Goal: Transaction & Acquisition: Purchase product/service

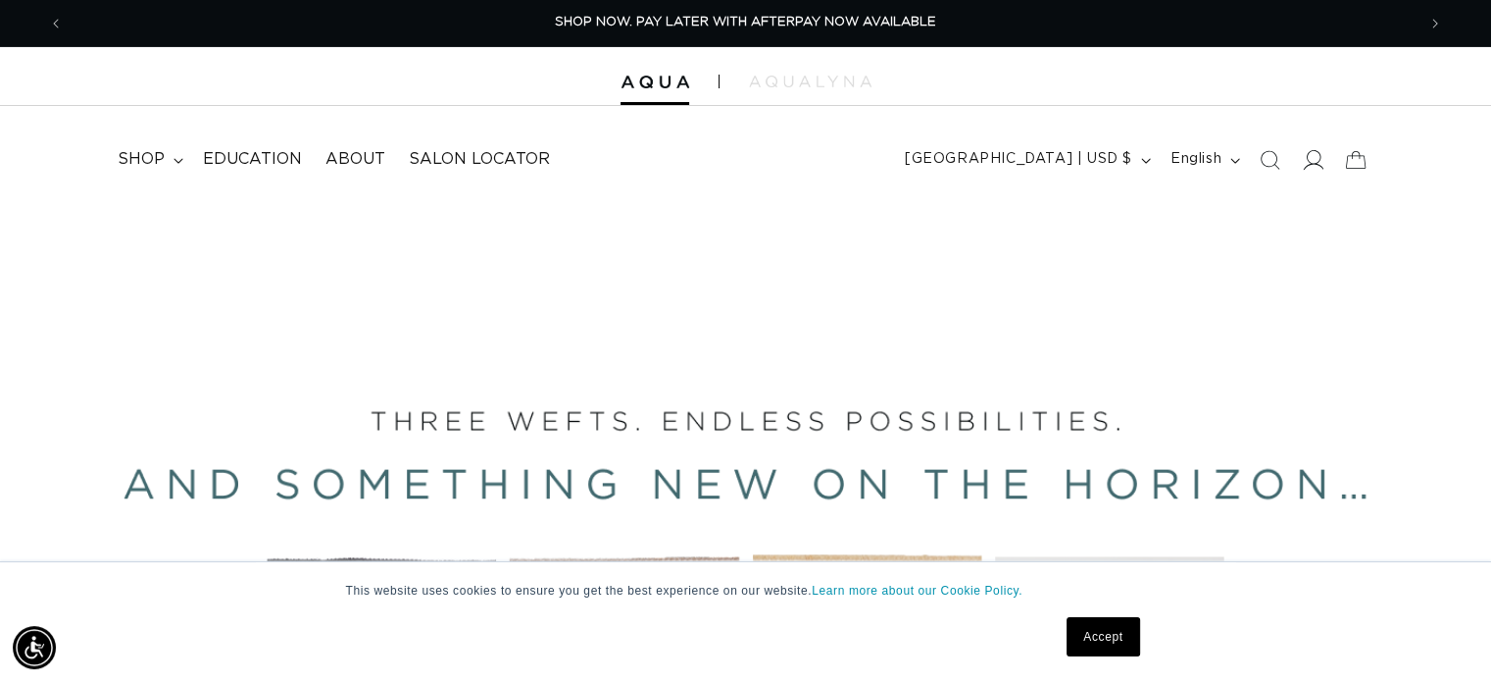
click at [1311, 159] on icon at bounding box center [1312, 159] width 21 height 21
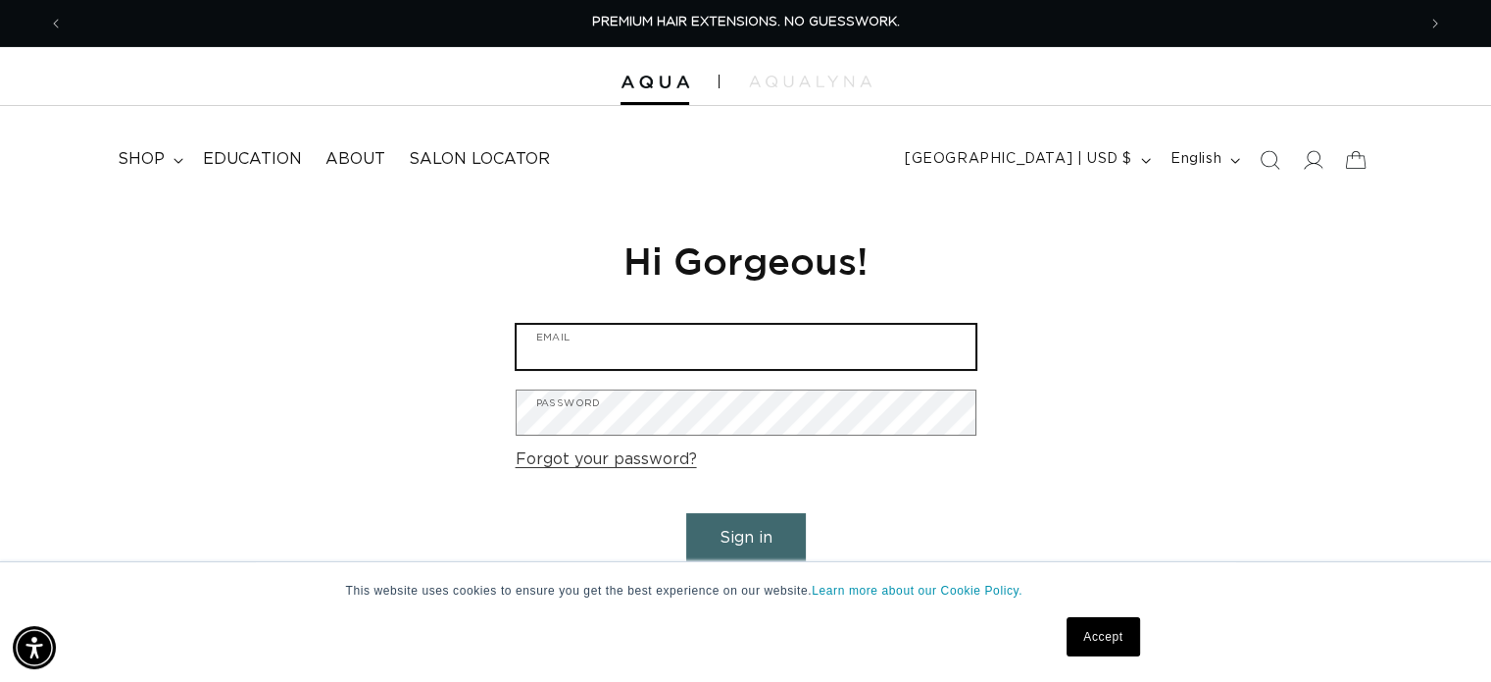
type input "pitznerc@yahoo.com"
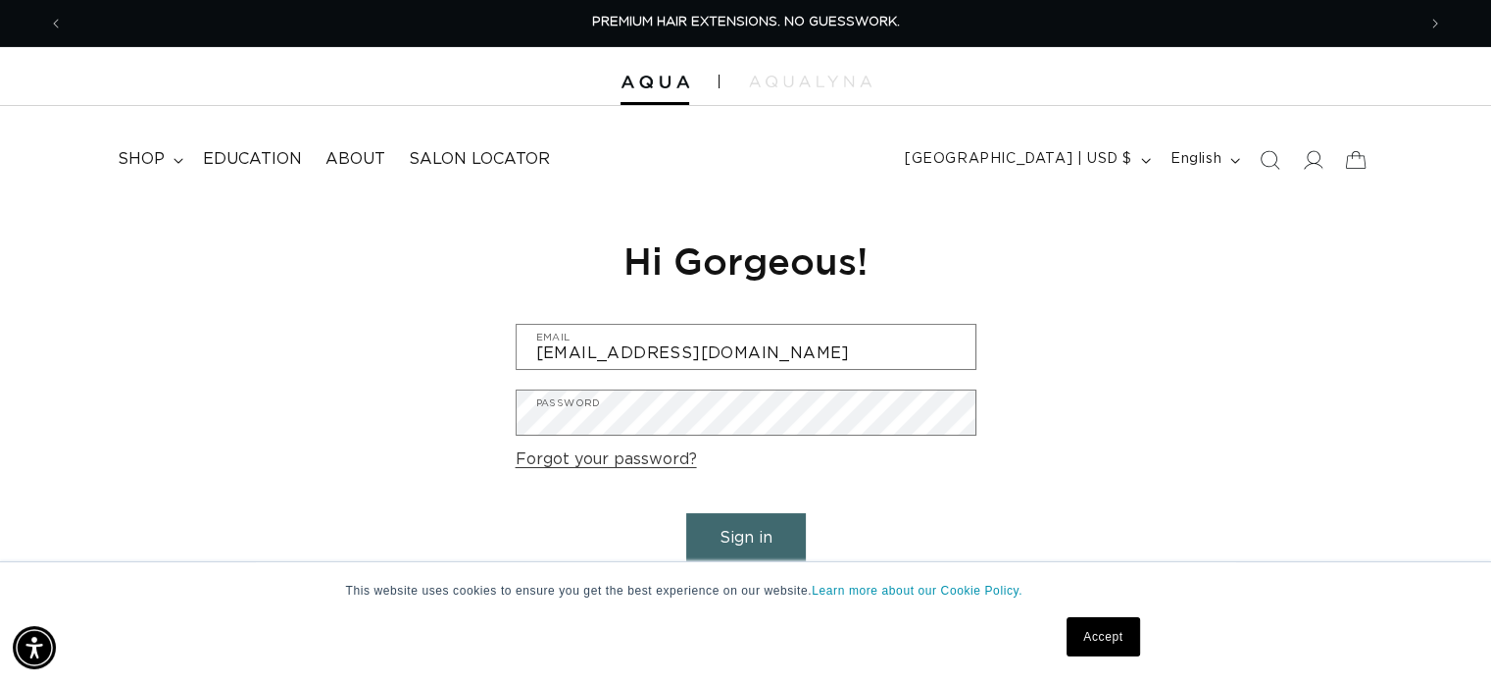
click at [728, 543] on button "Sign in" at bounding box center [746, 538] width 120 height 50
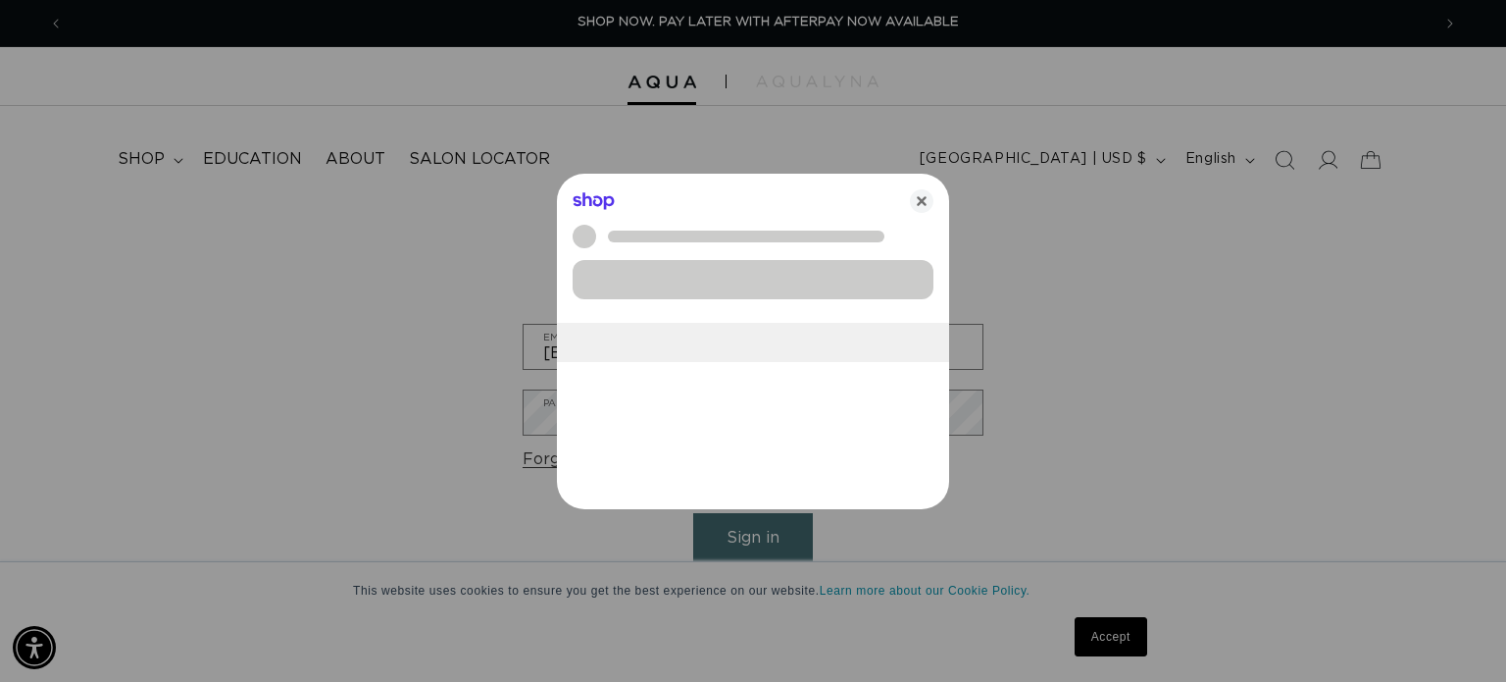
scroll to position [0, 1367]
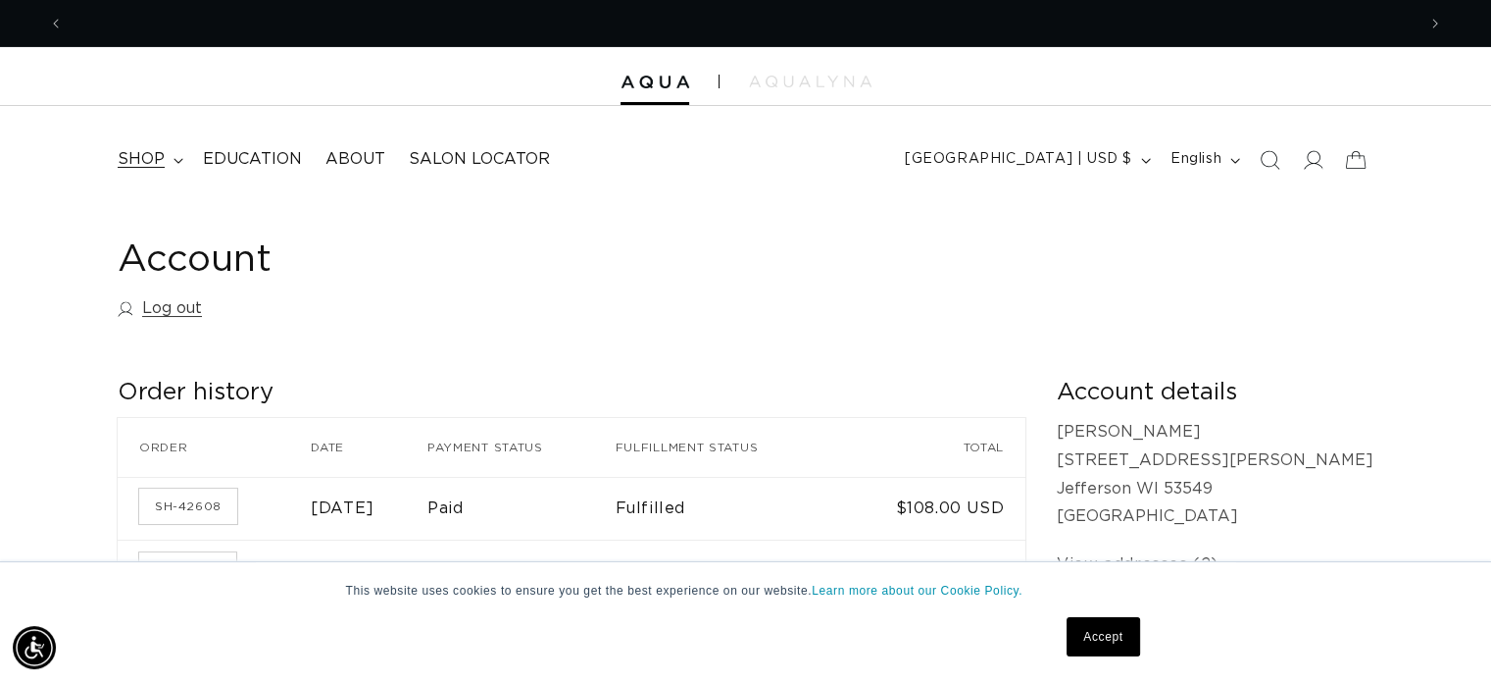
scroll to position [0, 1352]
click at [141, 158] on span "shop" at bounding box center [141, 159] width 47 height 21
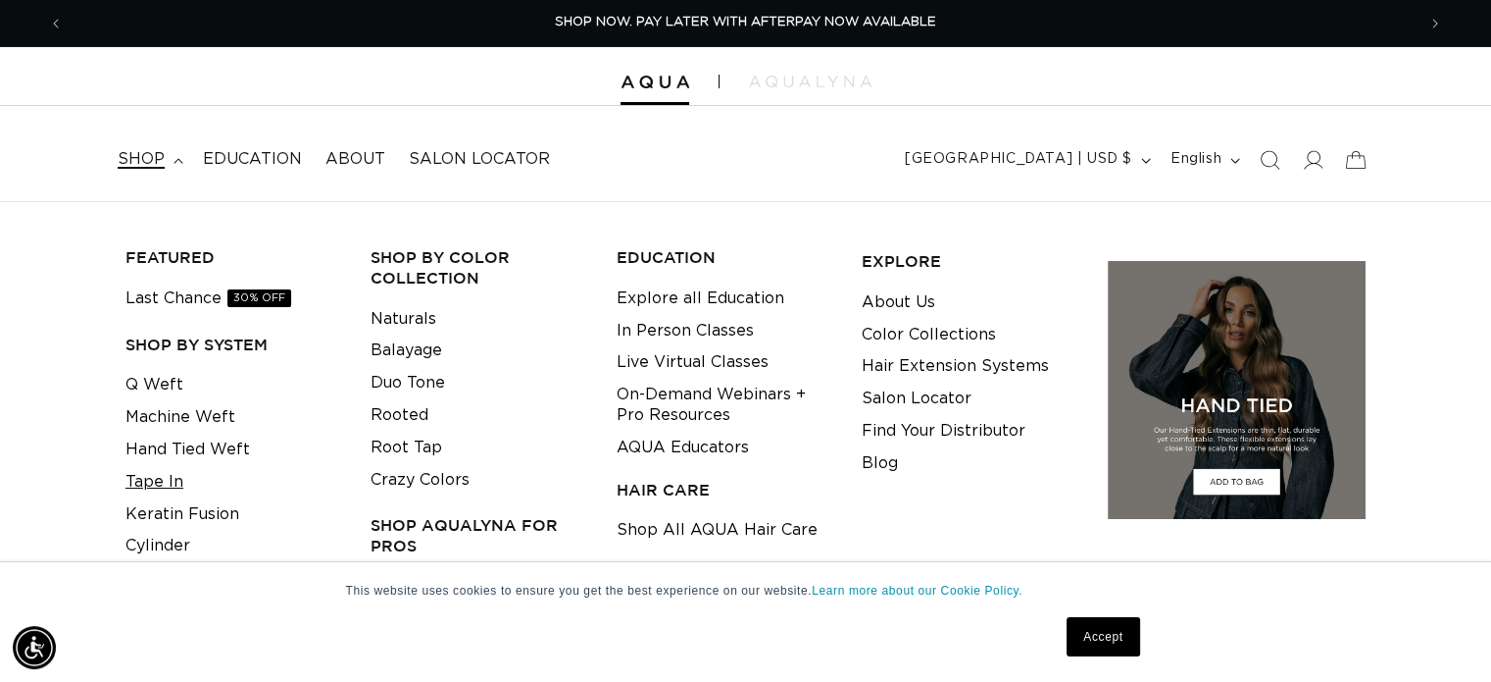
click at [141, 479] on link "Tape In" at bounding box center [155, 482] width 58 height 32
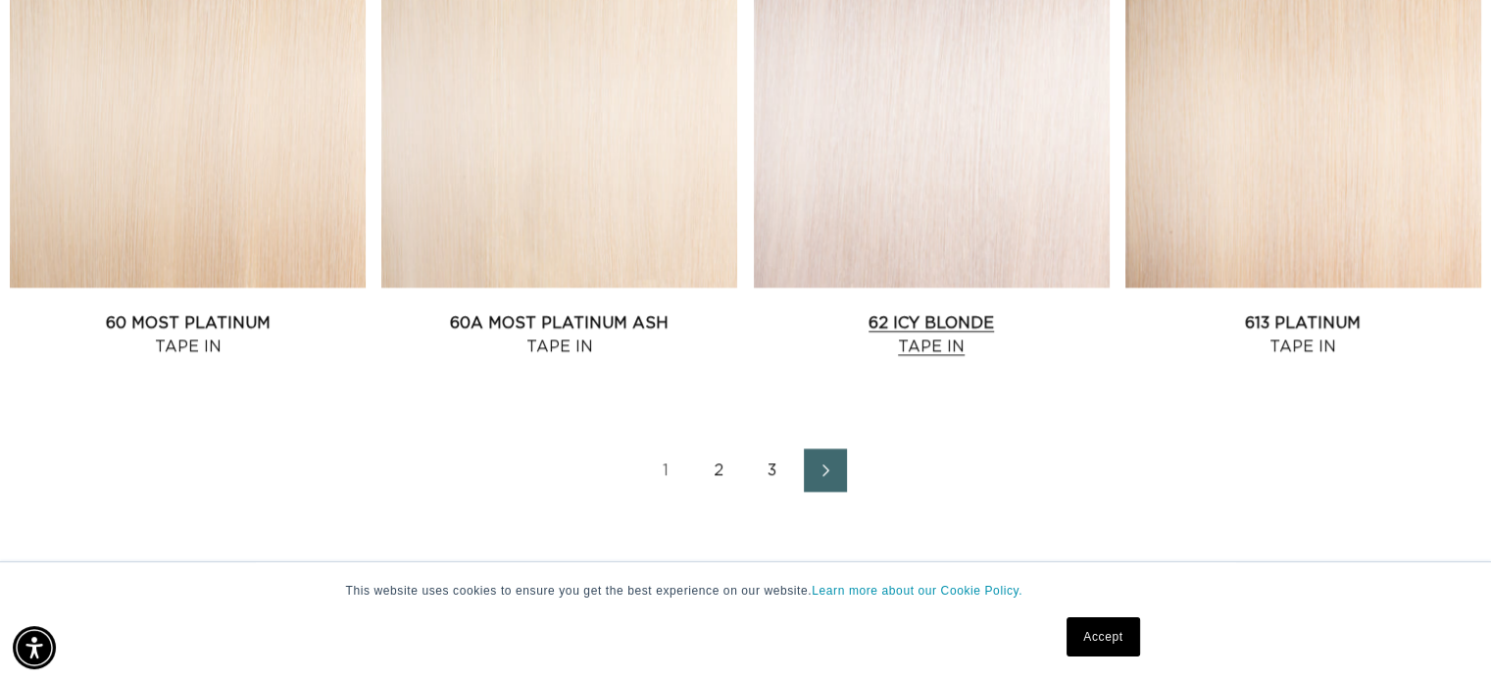
scroll to position [0, 1352]
click at [931, 325] on link "62 Icy Blonde Tape In" at bounding box center [932, 334] width 356 height 47
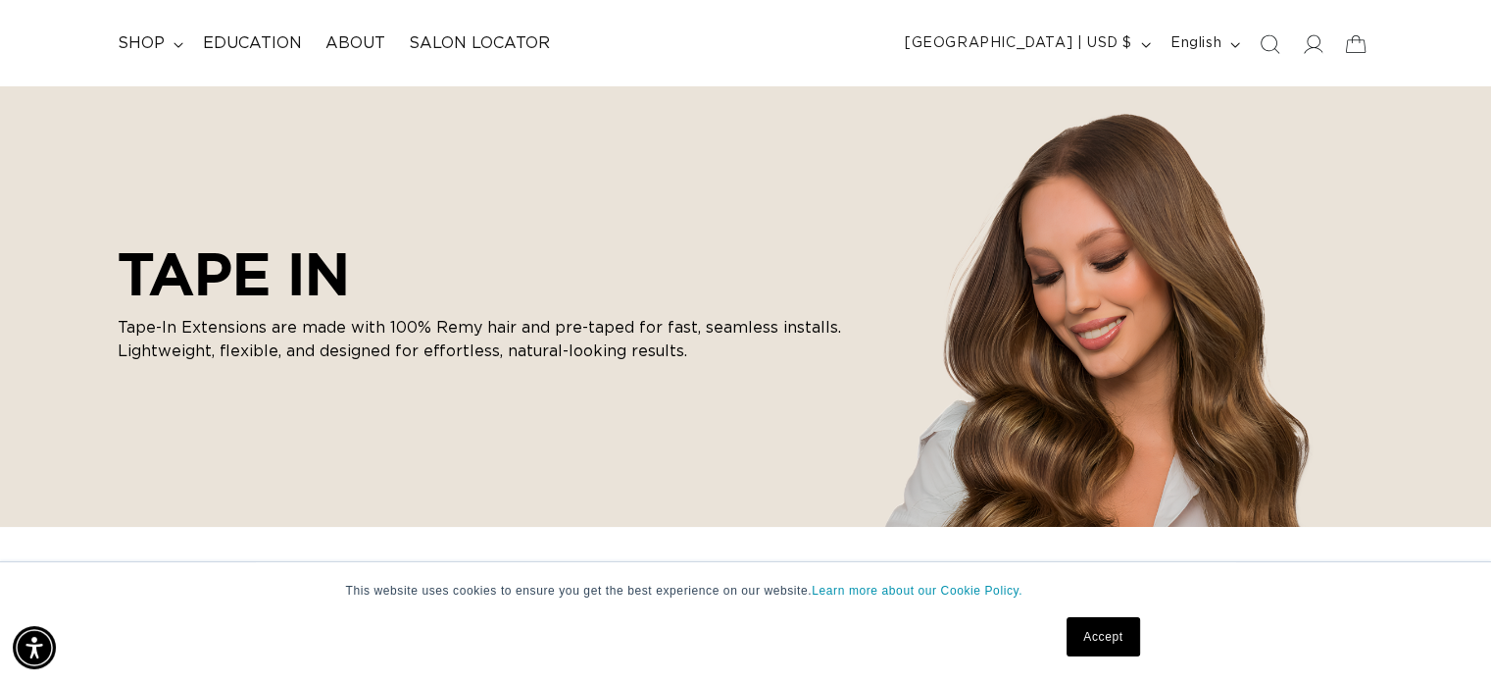
scroll to position [0, 0]
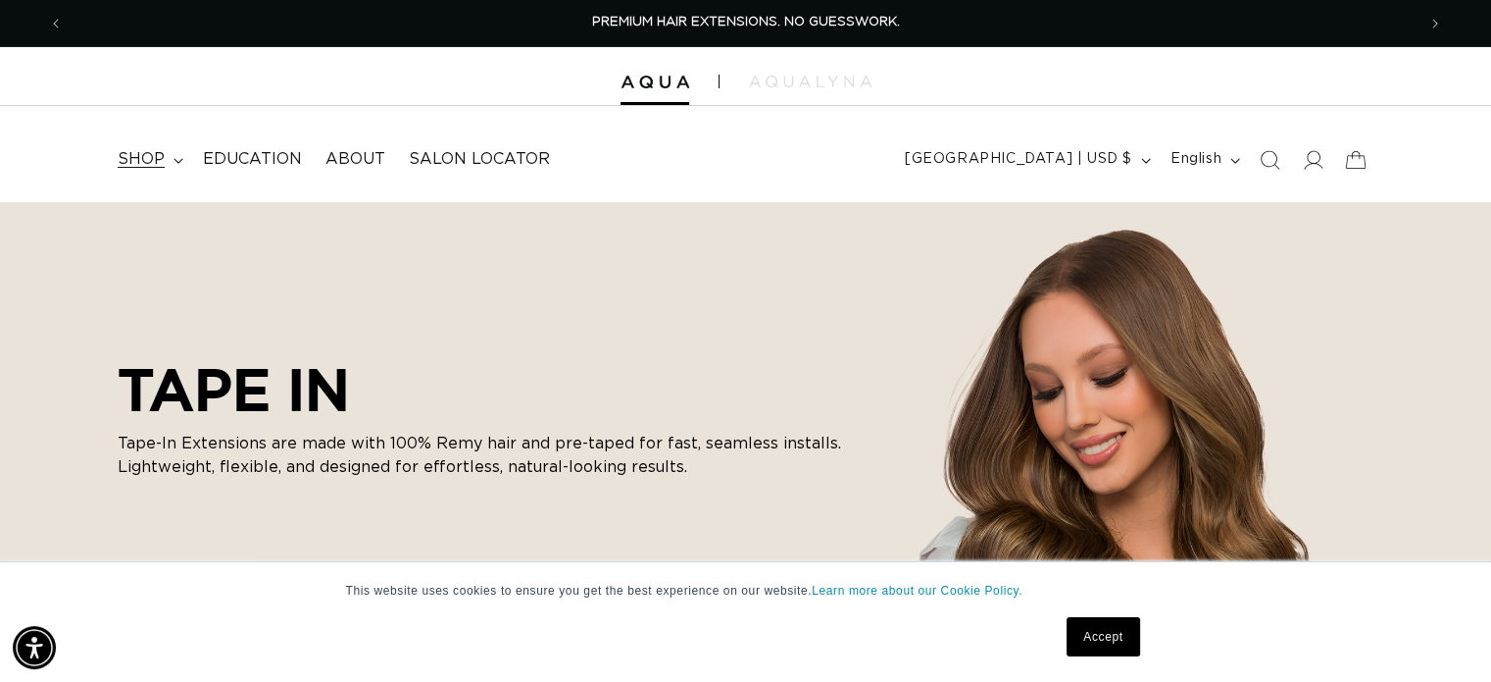
click at [134, 152] on span "shop" at bounding box center [141, 159] width 47 height 21
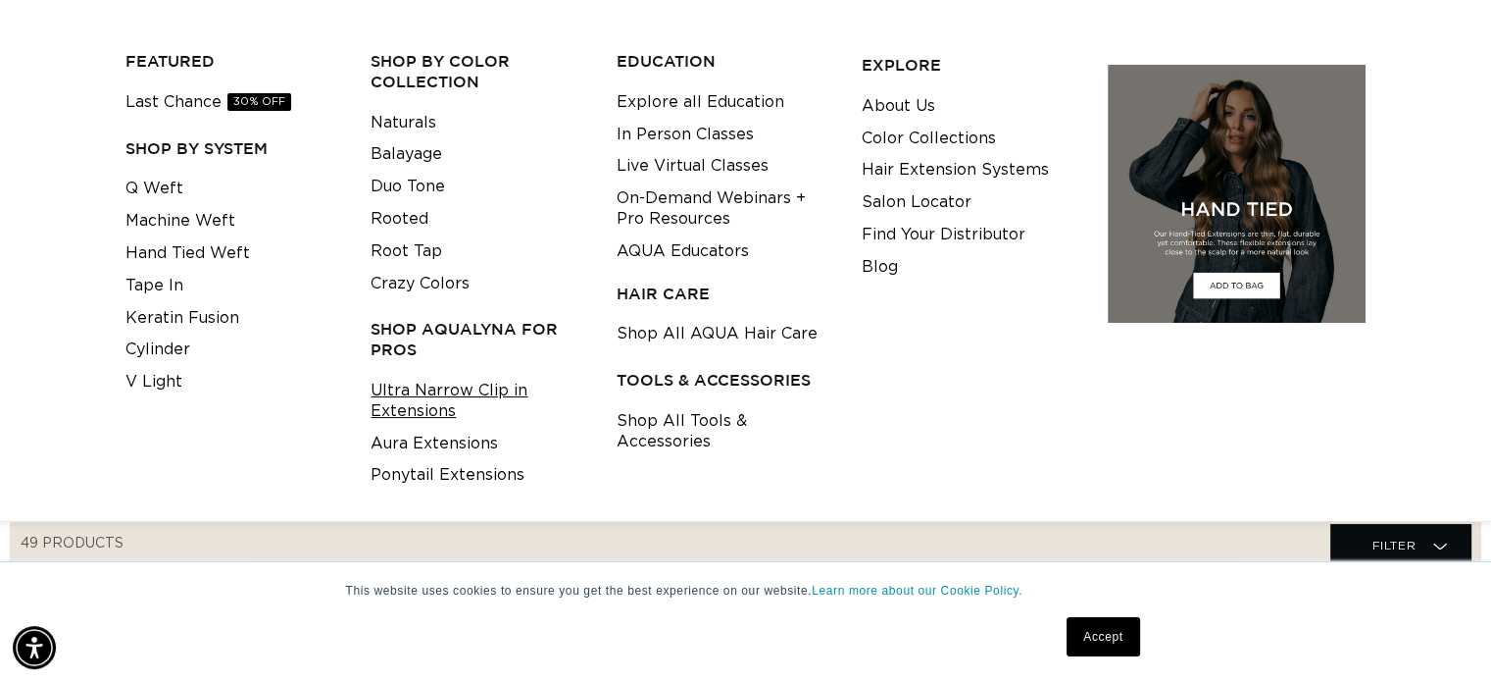
scroll to position [0, 2703]
click at [420, 390] on link "Ultra Narrow Clip in Extensions" at bounding box center [478, 401] width 215 height 53
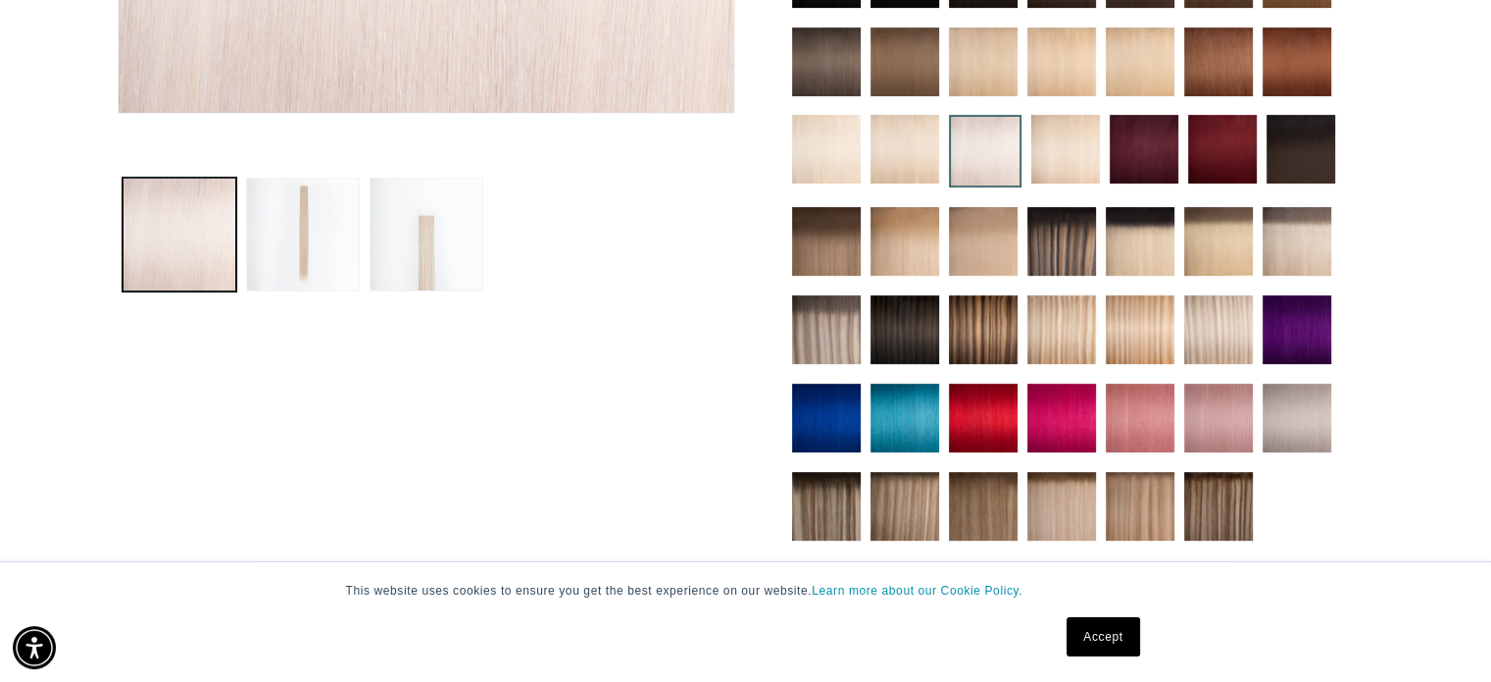
scroll to position [686, 0]
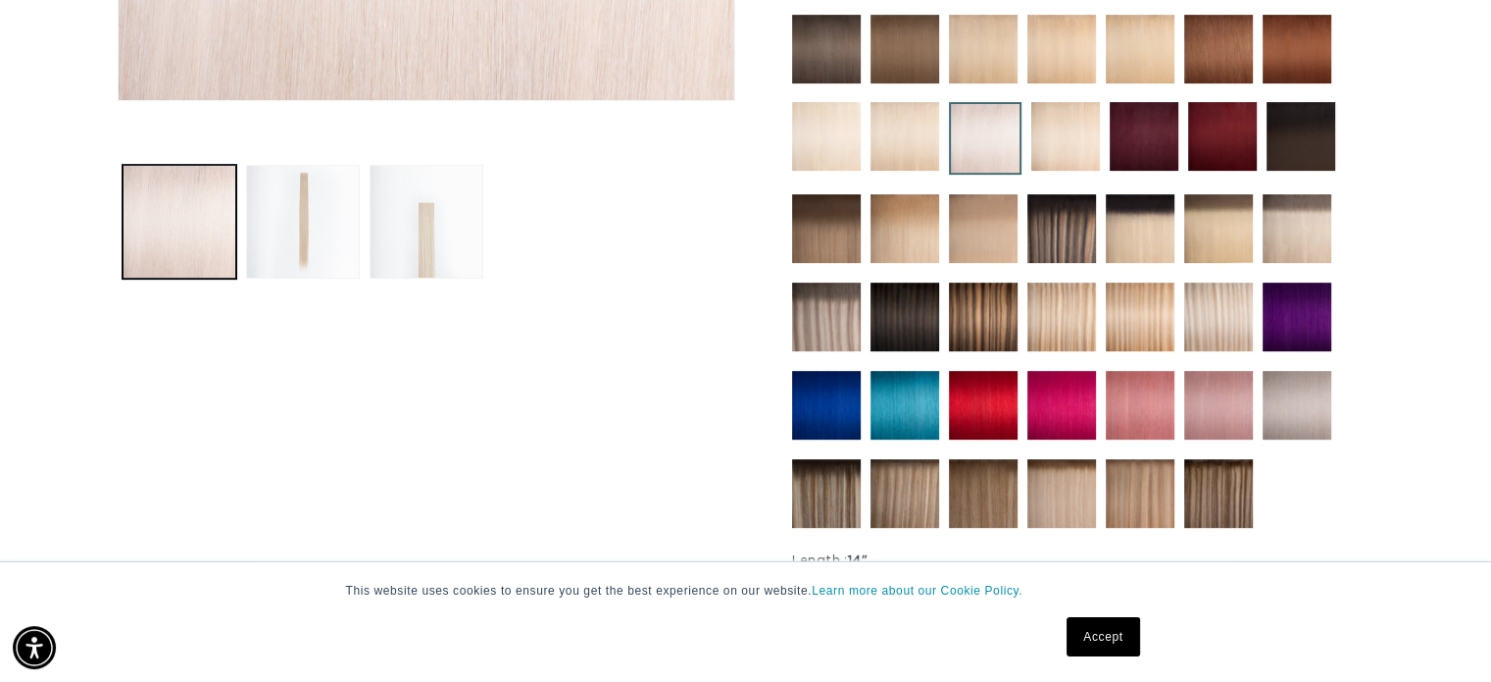
click at [1275, 393] on img at bounding box center [1297, 405] width 69 height 69
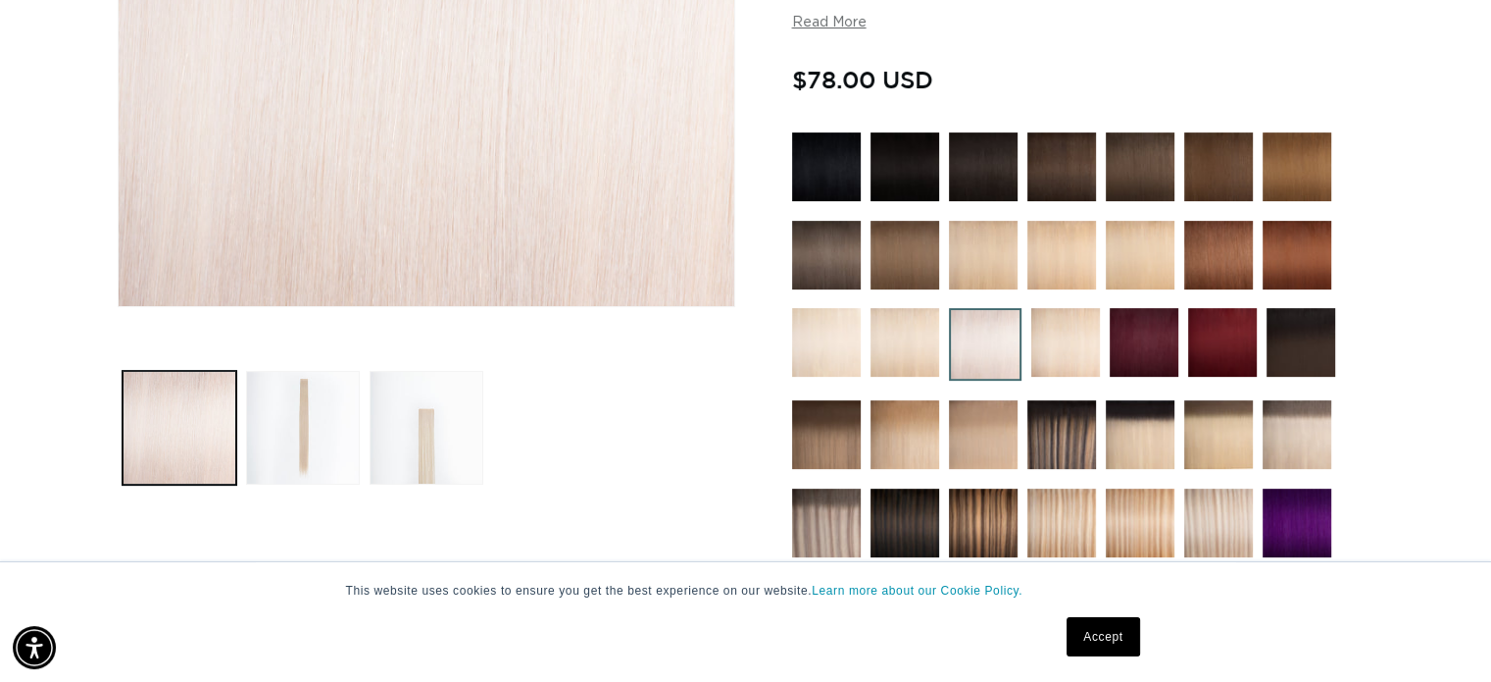
scroll to position [98, 0]
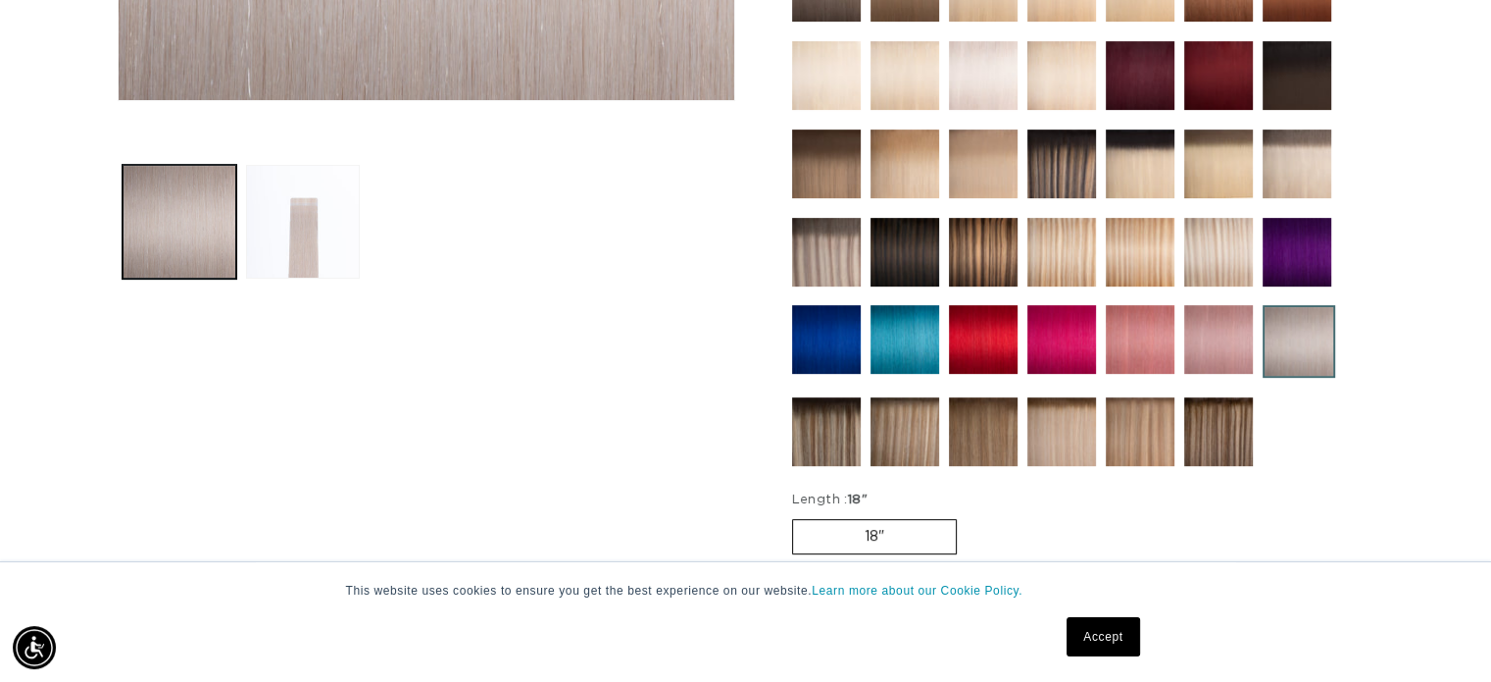
scroll to position [0, 1352]
click at [999, 77] on img at bounding box center [983, 75] width 69 height 69
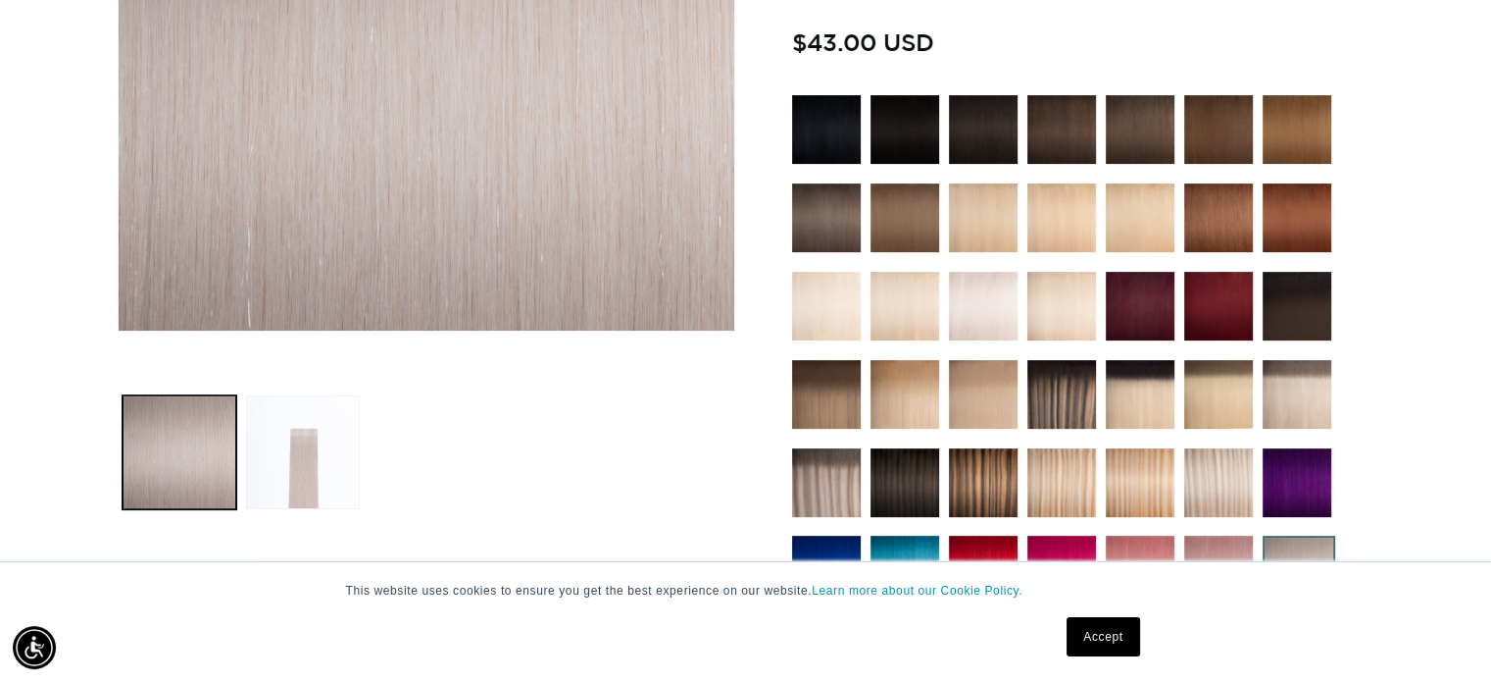
scroll to position [98, 0]
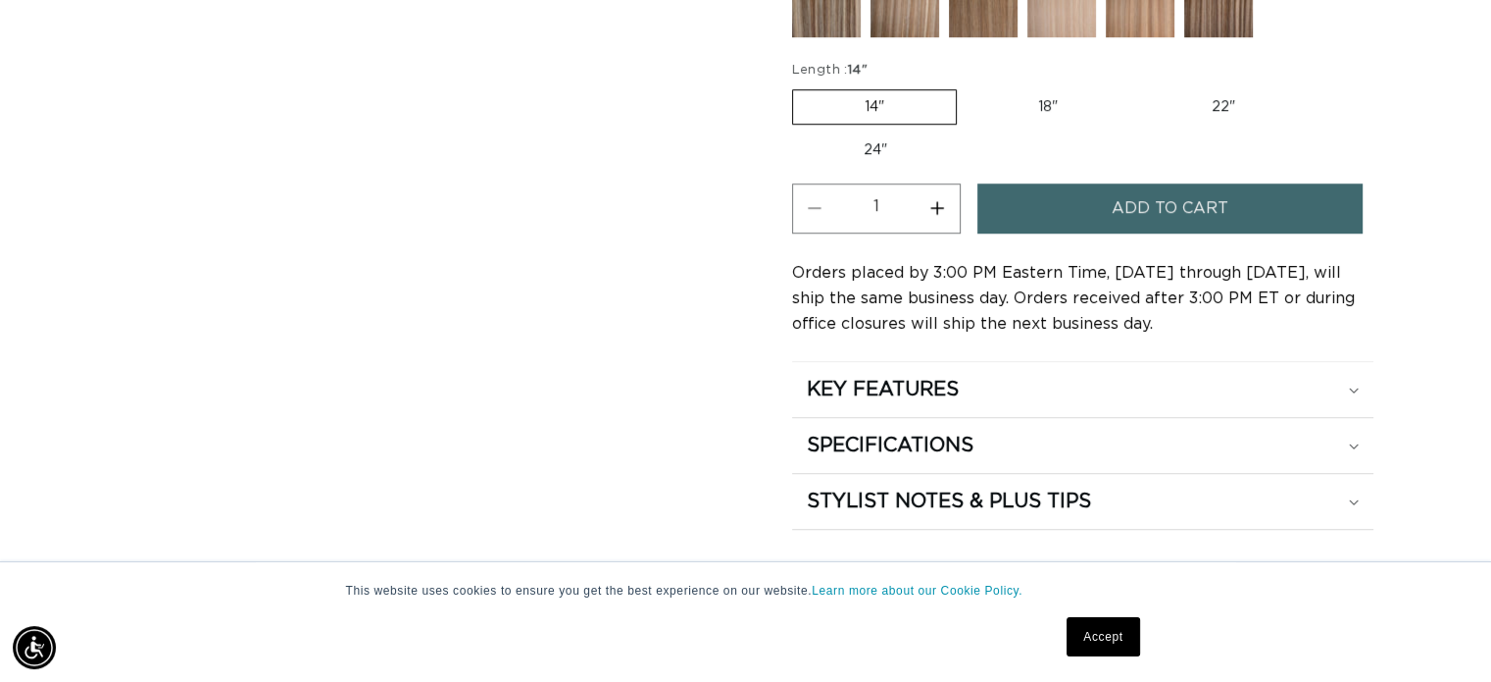
scroll to position [0, 1352]
click at [1052, 95] on label "18" Variant sold out or unavailable" at bounding box center [1048, 106] width 163 height 33
click at [968, 86] on input "18" Variant sold out or unavailable" at bounding box center [967, 85] width 1 height 1
radio input "true"
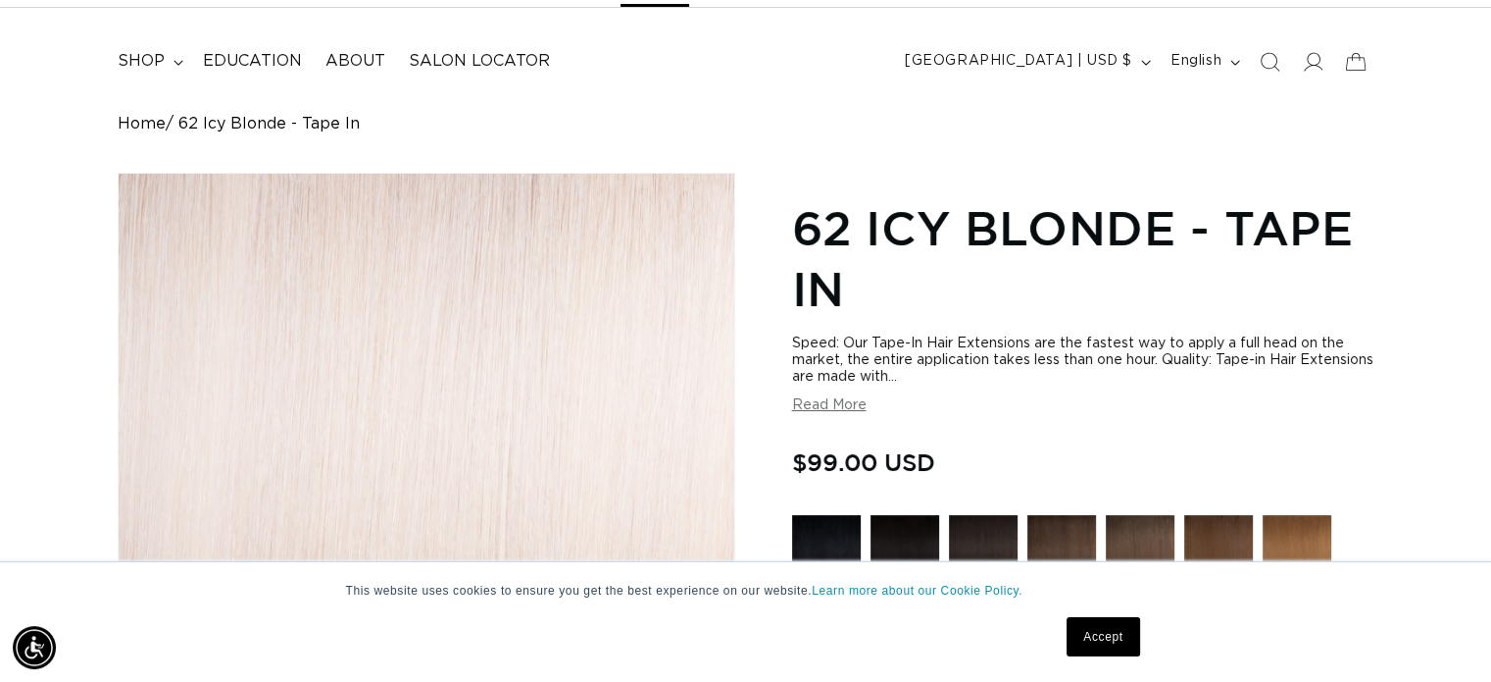
scroll to position [0, 2703]
click at [831, 399] on button "Read More" at bounding box center [829, 405] width 75 height 17
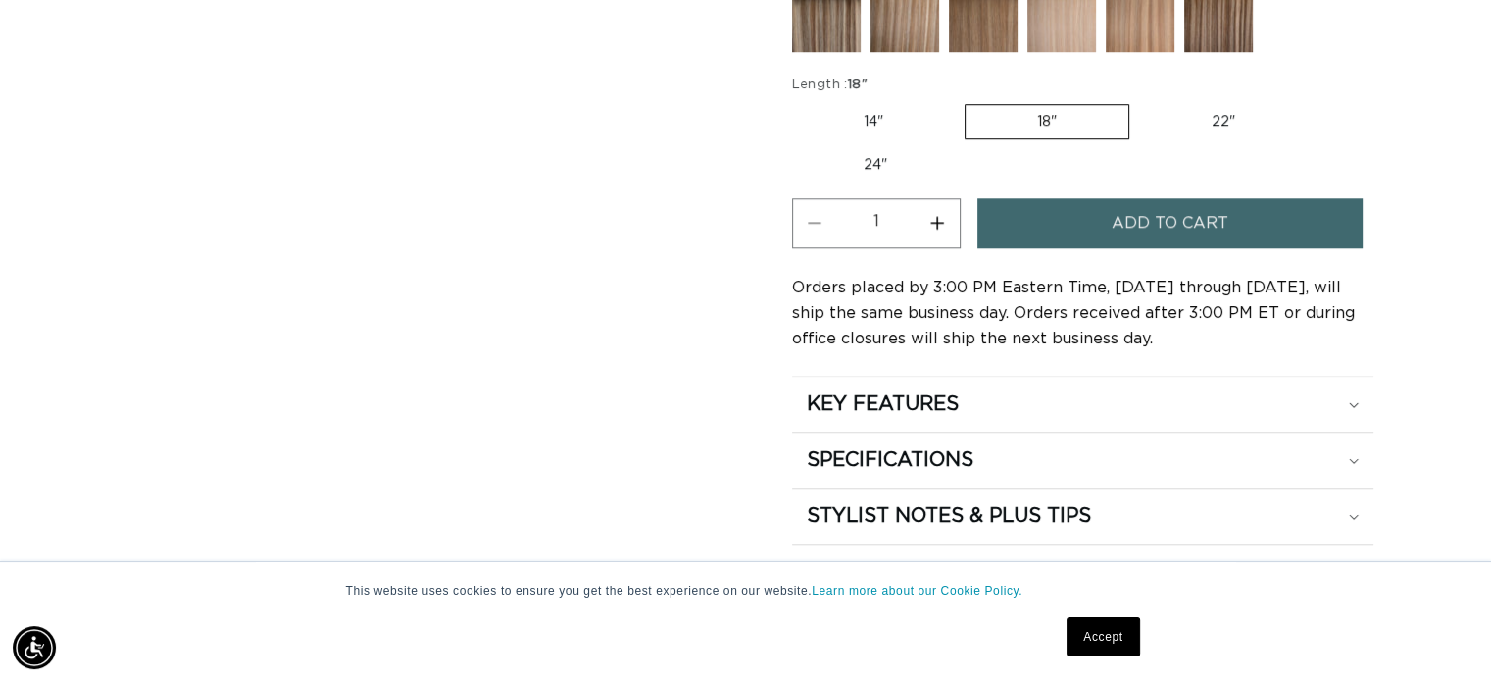
scroll to position [1667, 0]
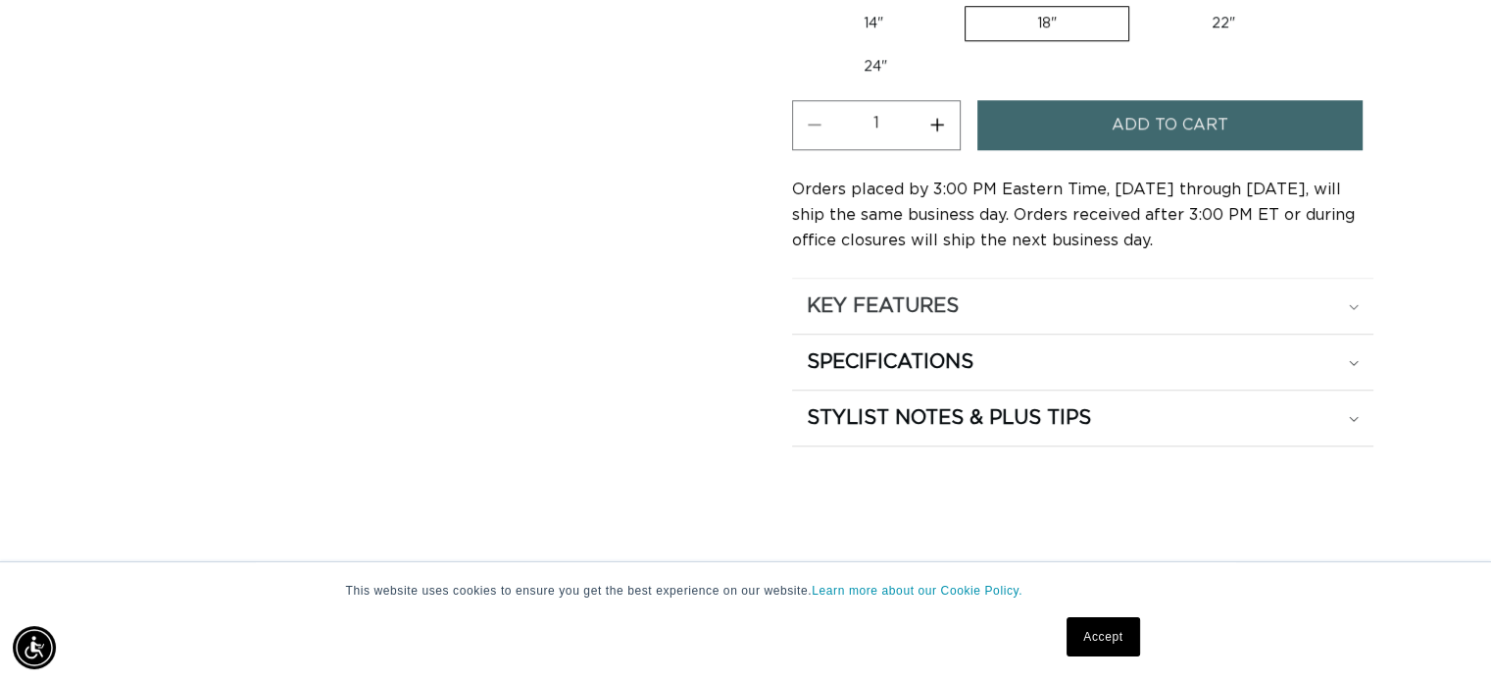
click at [1232, 302] on div "KEY FEATURES" at bounding box center [1083, 305] width 552 height 25
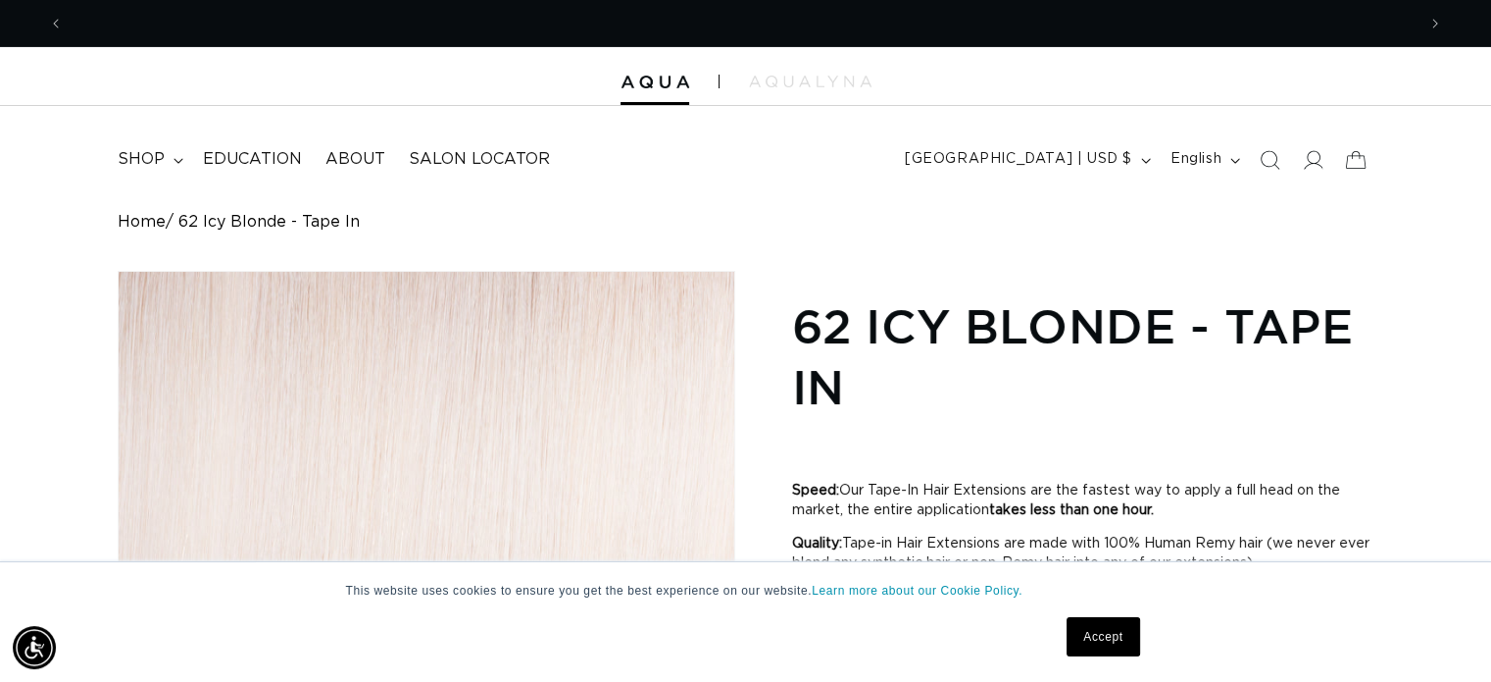
scroll to position [0, 0]
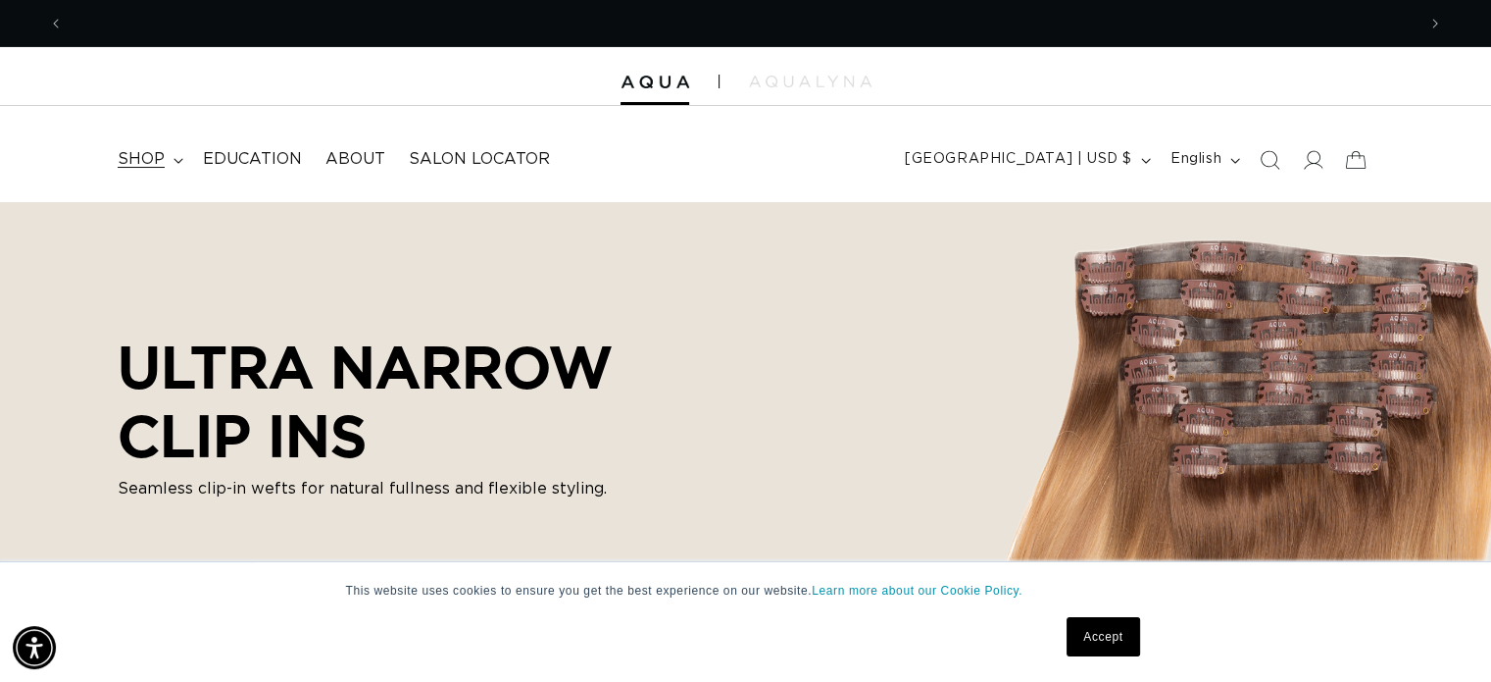
click at [135, 158] on span "shop" at bounding box center [141, 159] width 47 height 21
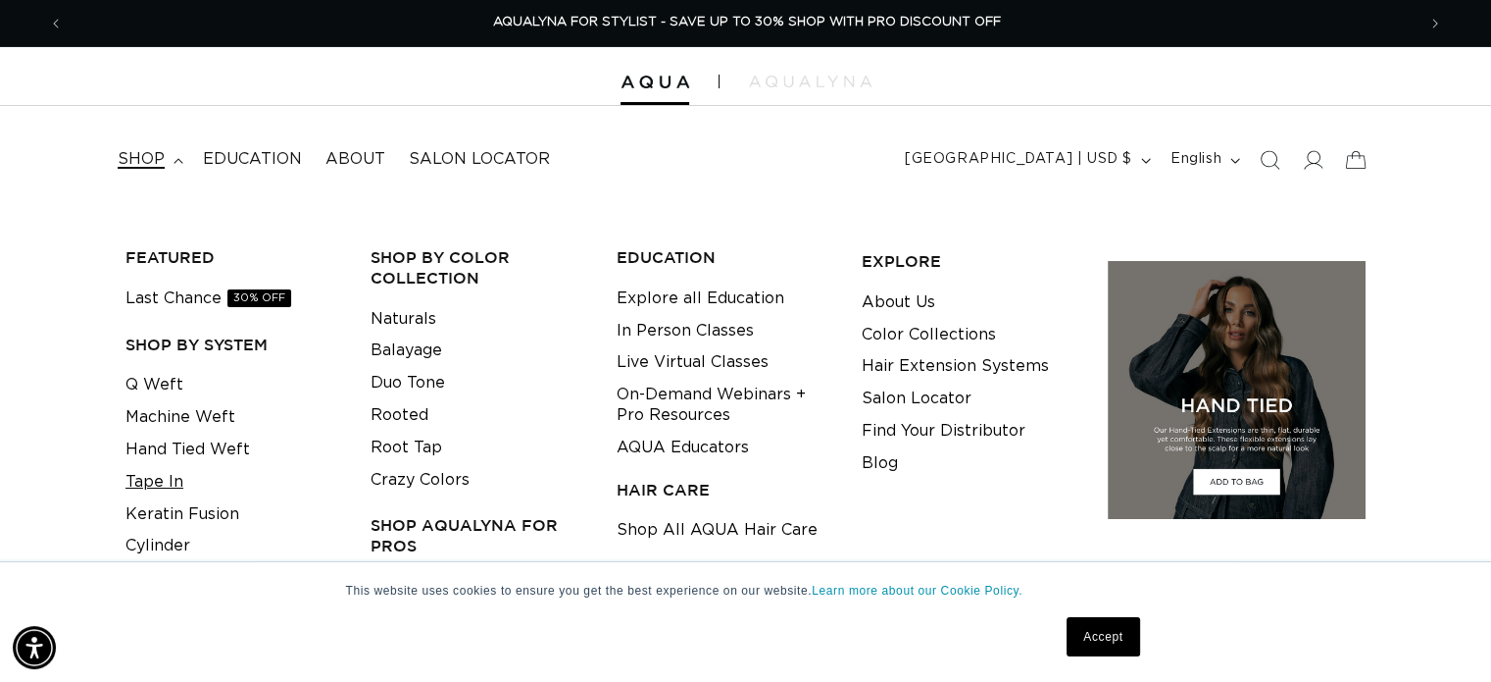
click at [172, 481] on link "Tape In" at bounding box center [155, 482] width 58 height 32
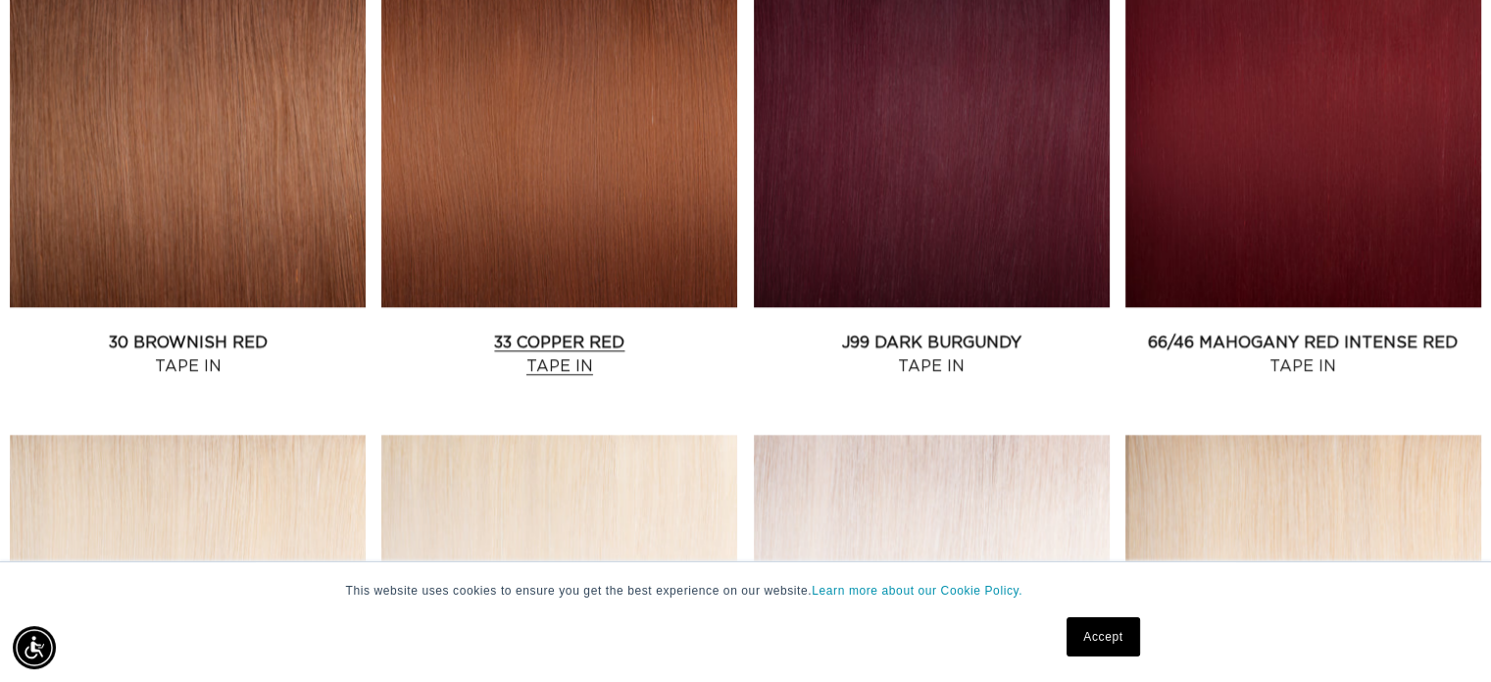
scroll to position [0, 1352]
